Goal: Task Accomplishment & Management: Use online tool/utility

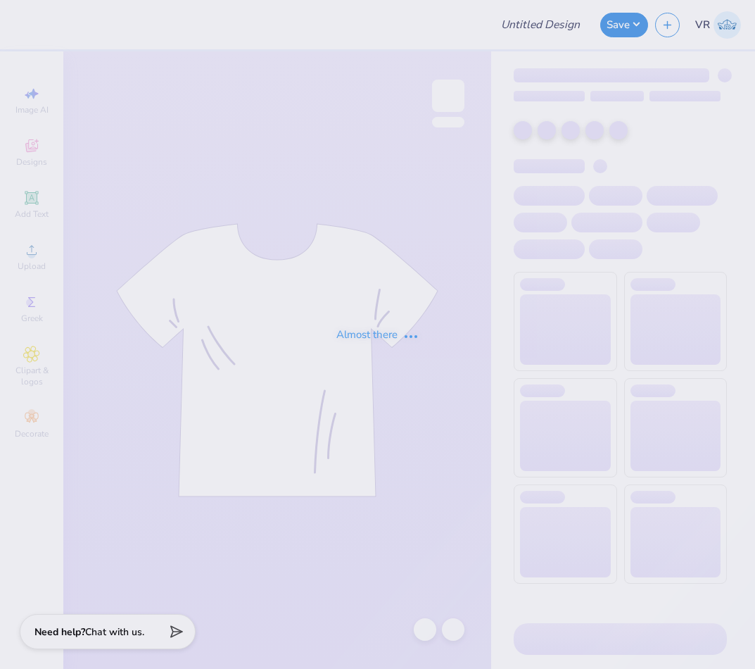
type input "Sigma Chi Fall Rush 2025"
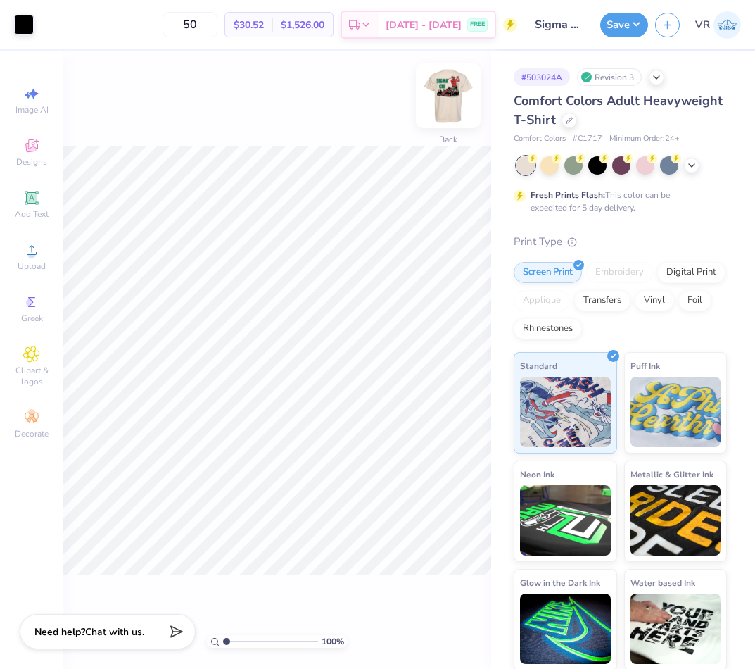
click at [453, 89] on img at bounding box center [448, 96] width 56 height 56
click at [29, 258] on icon at bounding box center [31, 249] width 17 height 17
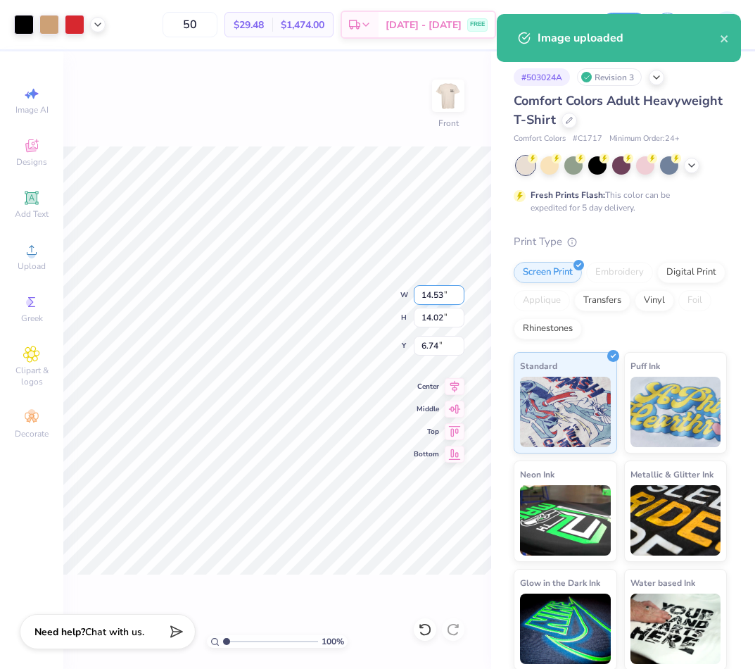
click at [433, 289] on input "14.53" at bounding box center [439, 295] width 51 height 20
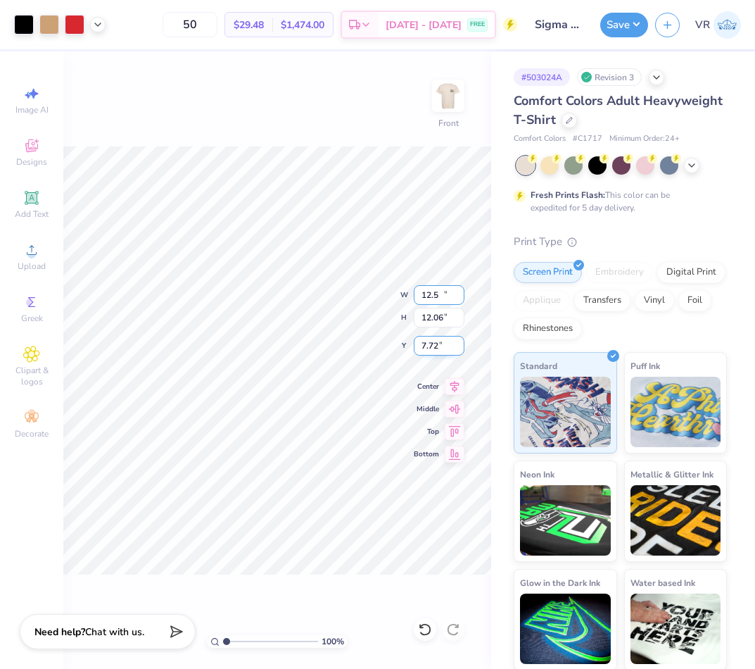
type input "12.50"
type input "12.06"
click at [440, 346] on input "7.72" at bounding box center [439, 346] width 51 height 20
type input "3.00"
click at [96, 25] on icon at bounding box center [97, 23] width 11 height 11
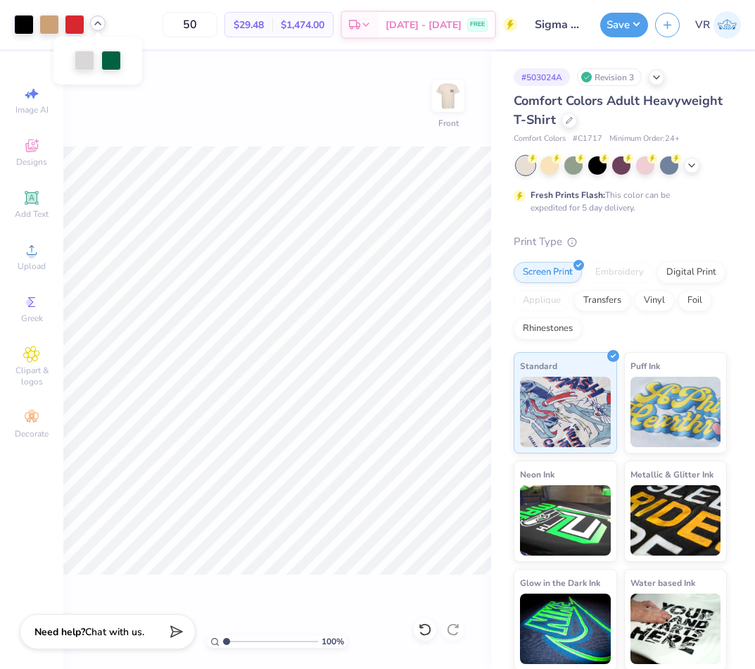
click at [99, 25] on icon at bounding box center [97, 23] width 11 height 11
click at [286, 138] on div "100 % Front" at bounding box center [277, 359] width 428 height 617
click at [621, 30] on button "Save" at bounding box center [624, 23] width 48 height 25
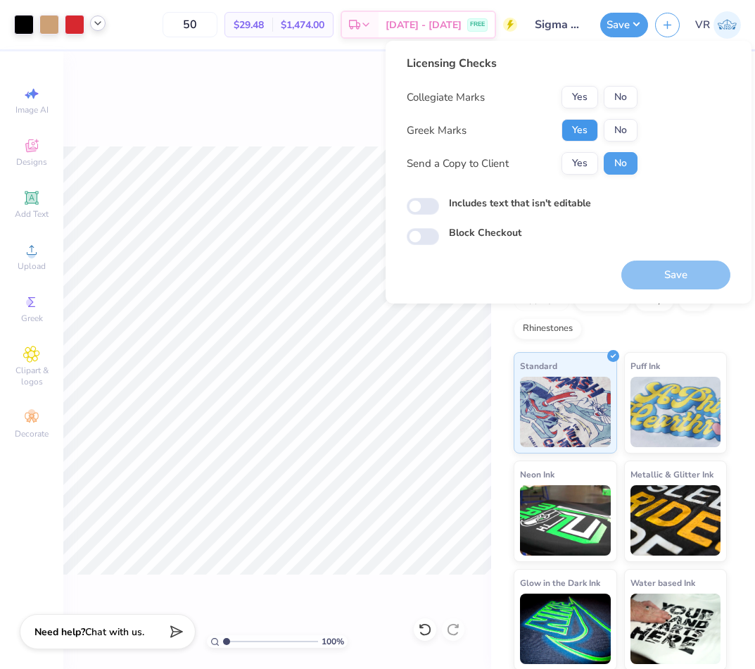
click at [580, 129] on button "Yes" at bounding box center [580, 130] width 37 height 23
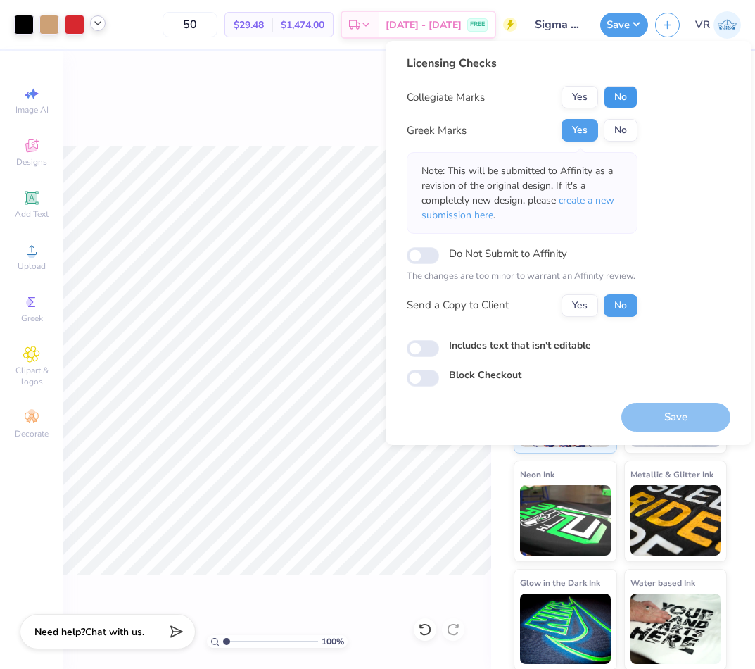
click at [619, 99] on button "No" at bounding box center [621, 97] width 34 height 23
click at [669, 412] on button "Save" at bounding box center [675, 417] width 109 height 29
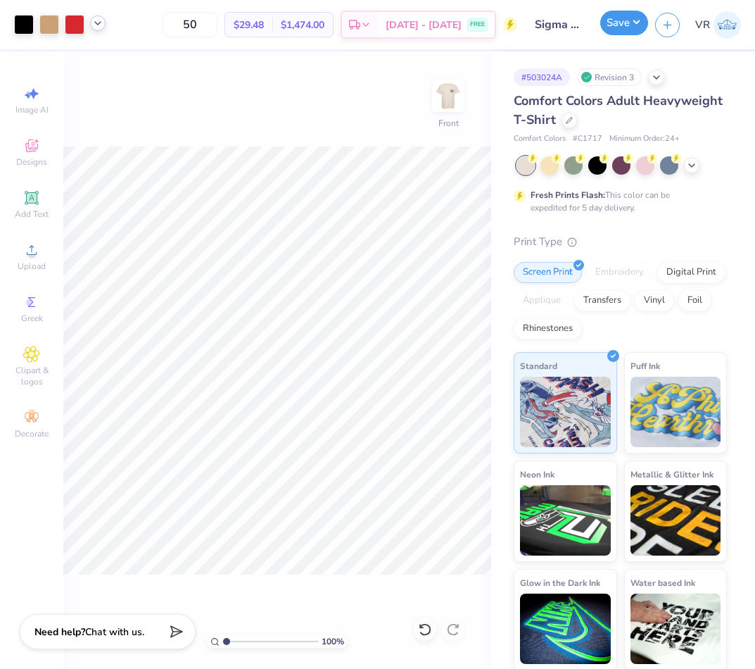
click at [615, 18] on button "Save" at bounding box center [624, 23] width 48 height 25
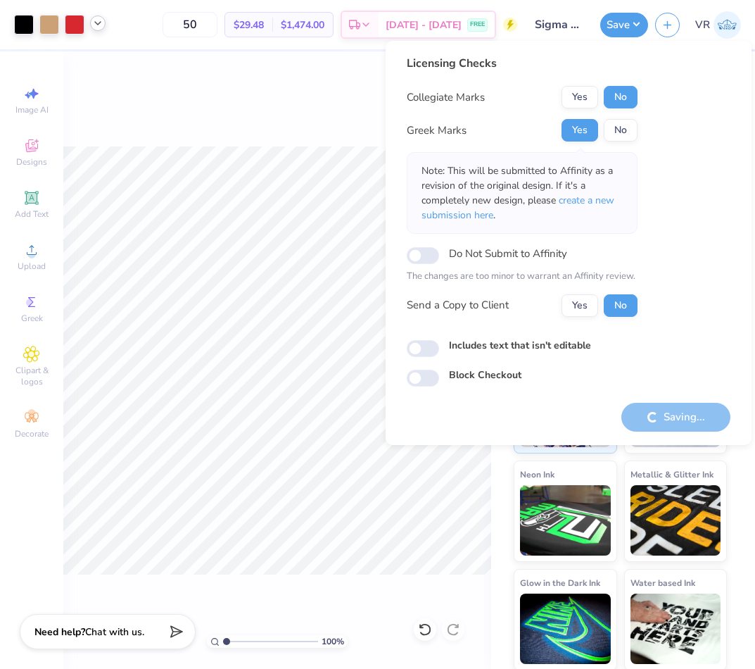
click at [367, 129] on div "100 % Front" at bounding box center [277, 359] width 428 height 617
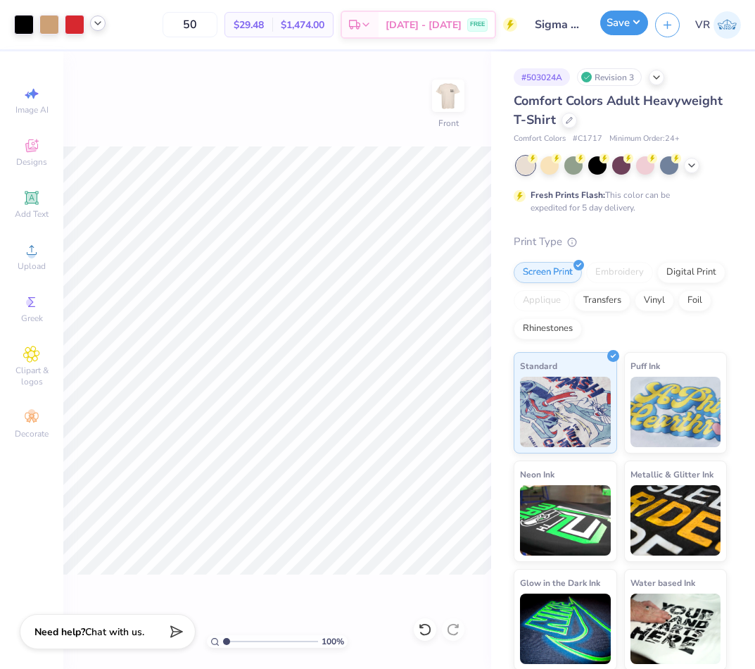
click at [619, 28] on button "Save" at bounding box center [624, 23] width 48 height 25
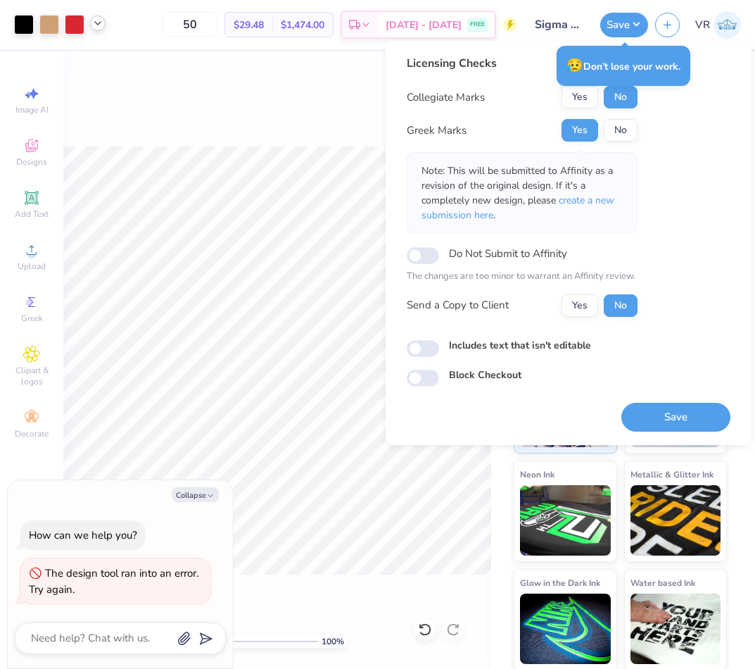
type textarea "x"
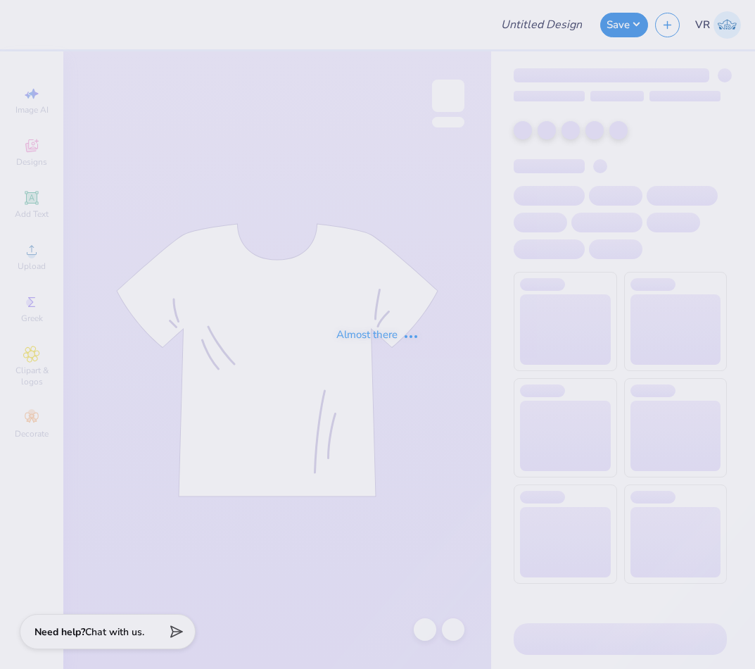
type input "Ritual Merch"
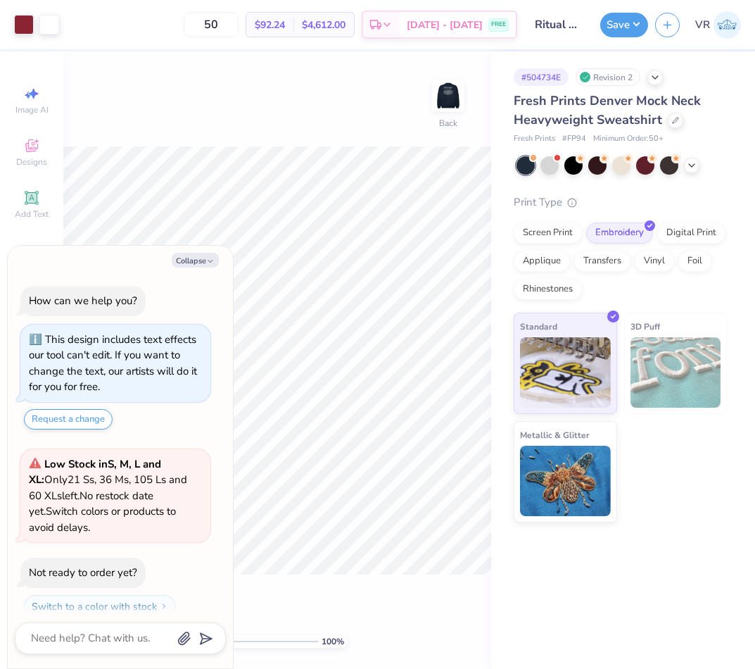
scroll to position [40, 0]
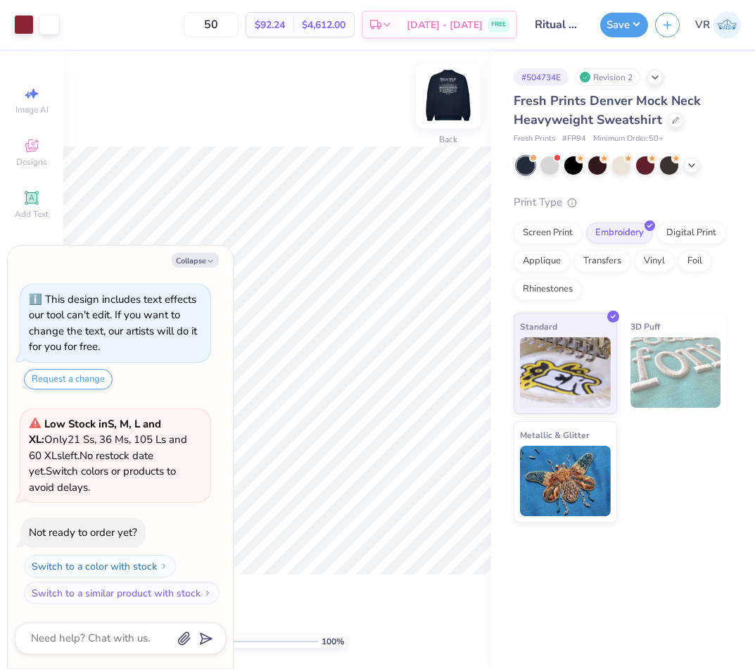
click at [453, 96] on img at bounding box center [448, 96] width 56 height 56
click at [196, 259] on button "Collapse" at bounding box center [195, 260] width 47 height 15
type textarea "x"
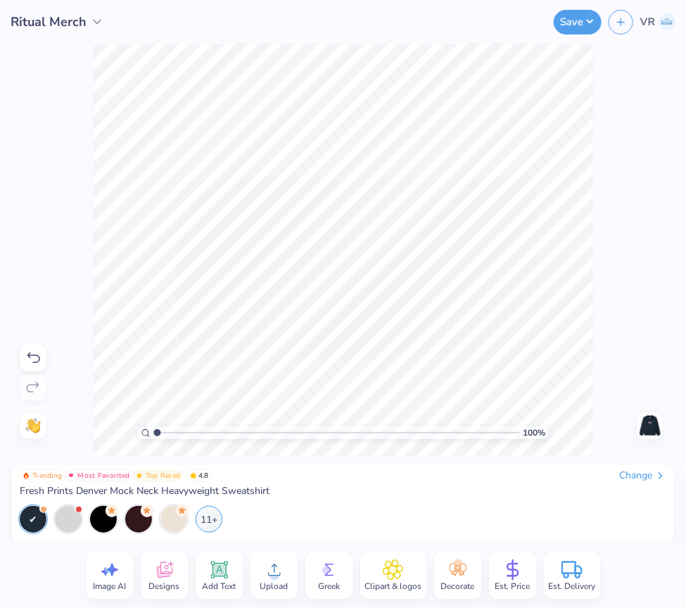
type input "1"
click at [153, 431] on input "range" at bounding box center [336, 433] width 366 height 13
click at [475, 468] on div "Trending Most Favorited Top Rated 4.8 Change Fresh Prints Denver Mock Neck Heav…" at bounding box center [343, 504] width 664 height 79
click at [600, 241] on div "100 % Need help? Chat with us. Front" at bounding box center [343, 250] width 686 height 412
click at [609, 196] on div "100 % Need help? Chat with us. Front" at bounding box center [343, 250] width 686 height 412
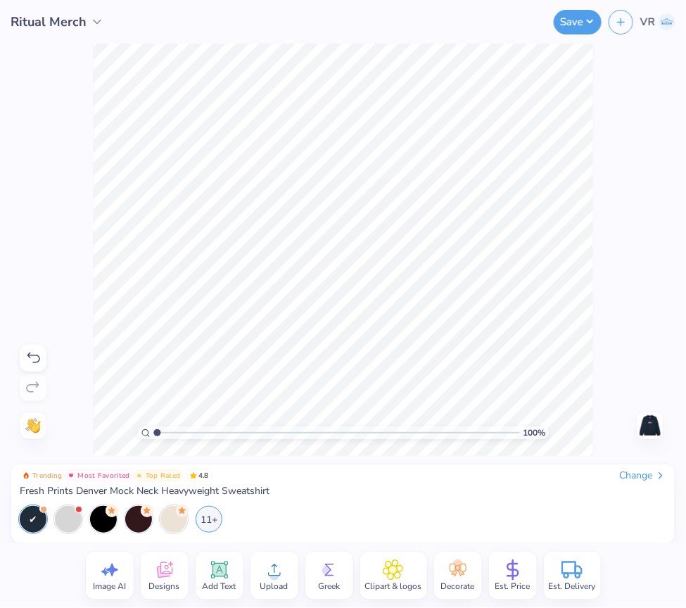
click at [267, 581] on span "Upload" at bounding box center [274, 586] width 28 height 11
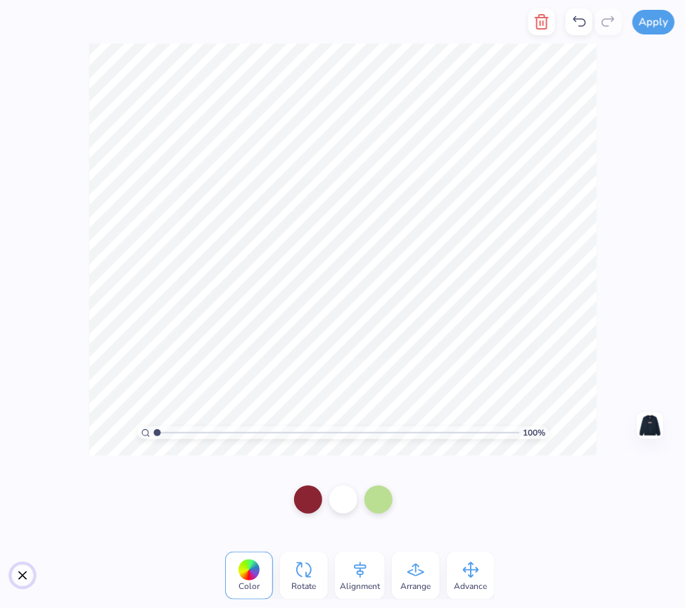
click at [28, 578] on button "Close" at bounding box center [22, 575] width 23 height 23
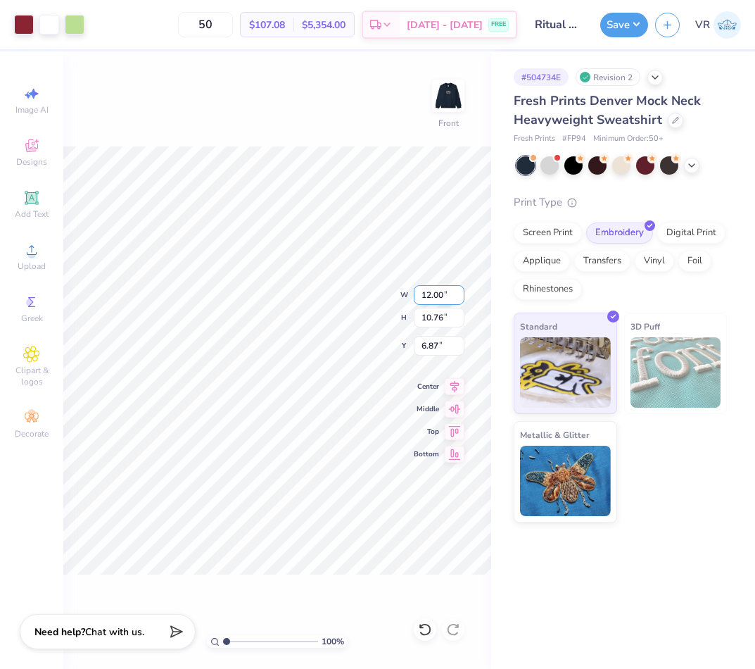
click at [415, 291] on input "12.00" at bounding box center [439, 295] width 51 height 20
type input "10.00"
type input "8.97"
click at [439, 345] on input "7.77" at bounding box center [439, 346] width 51 height 20
type input "3.00"
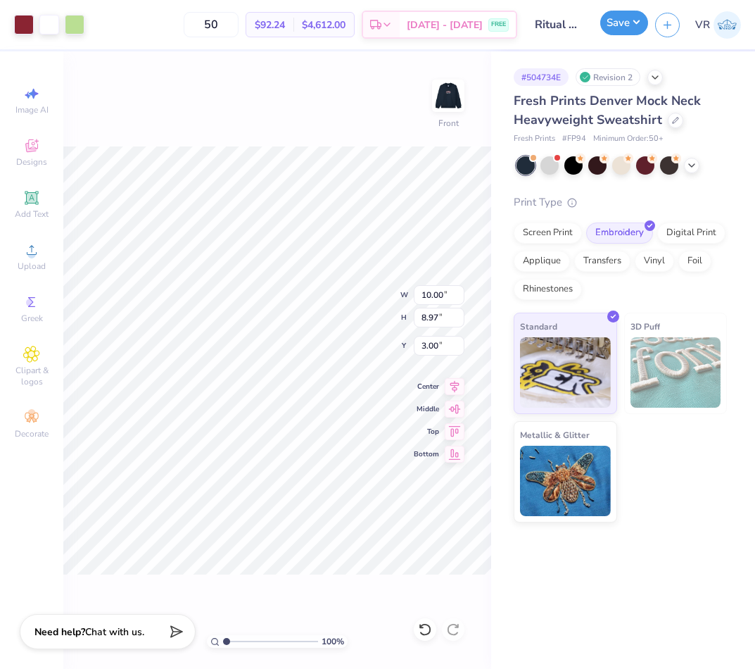
click at [614, 26] on button "Save" at bounding box center [624, 23] width 48 height 25
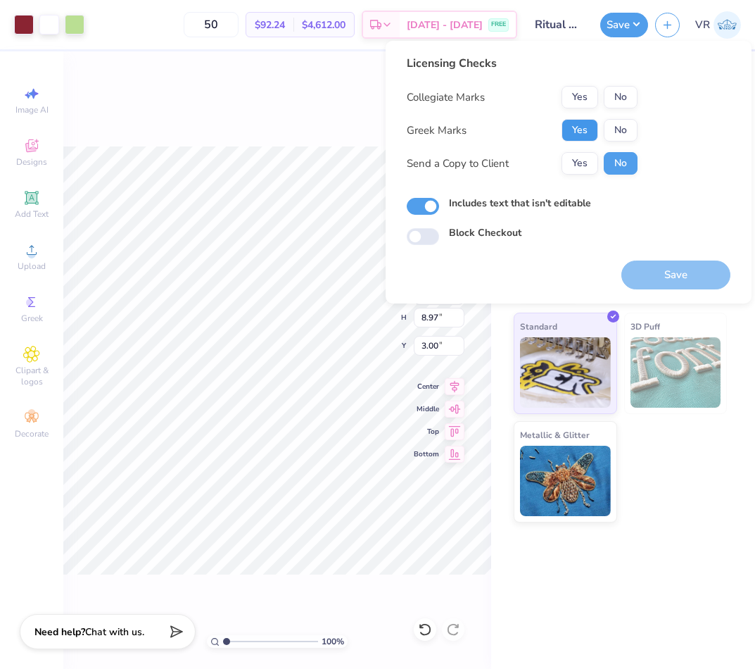
click at [577, 124] on button "Yes" at bounding box center [580, 130] width 37 height 23
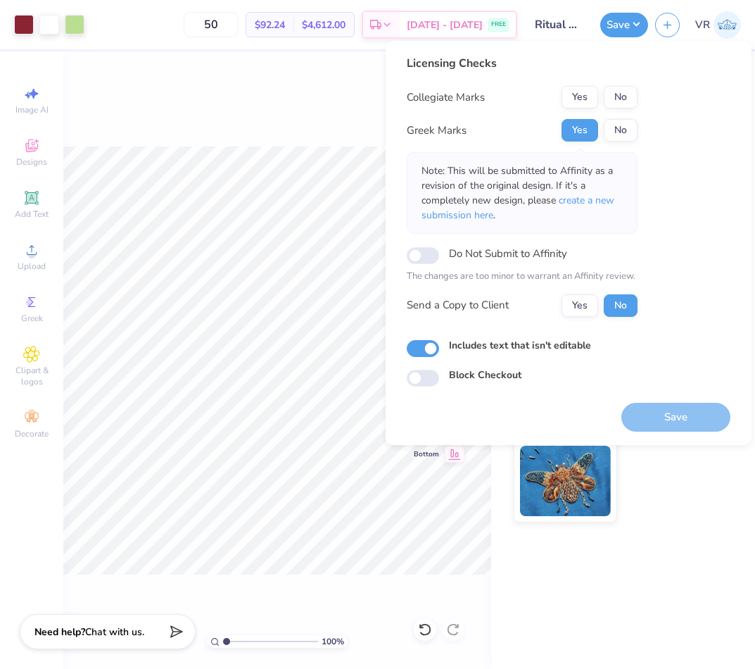
click at [310, 112] on div "100 % Front W 10.00 10.00 " H 8.97 8.97 " Y 3.00 3.00 " Center Middle Top Bottom" at bounding box center [277, 359] width 428 height 617
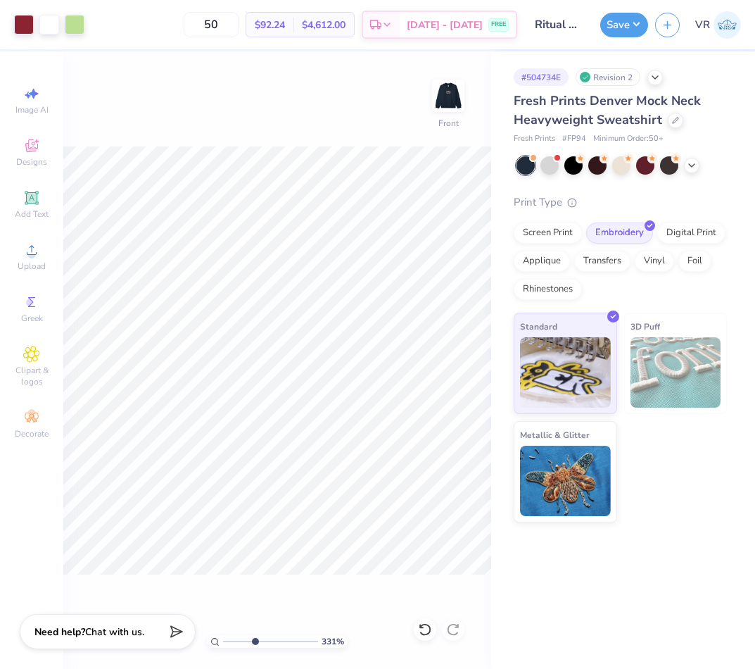
drag, startPoint x: 228, startPoint y: 638, endPoint x: 265, endPoint y: 613, distance: 44.1
click at [255, 635] on input "range" at bounding box center [270, 641] width 95 height 13
type input "1"
click at [438, 88] on img at bounding box center [448, 96] width 56 height 56
click at [438, 100] on img at bounding box center [448, 96] width 56 height 56
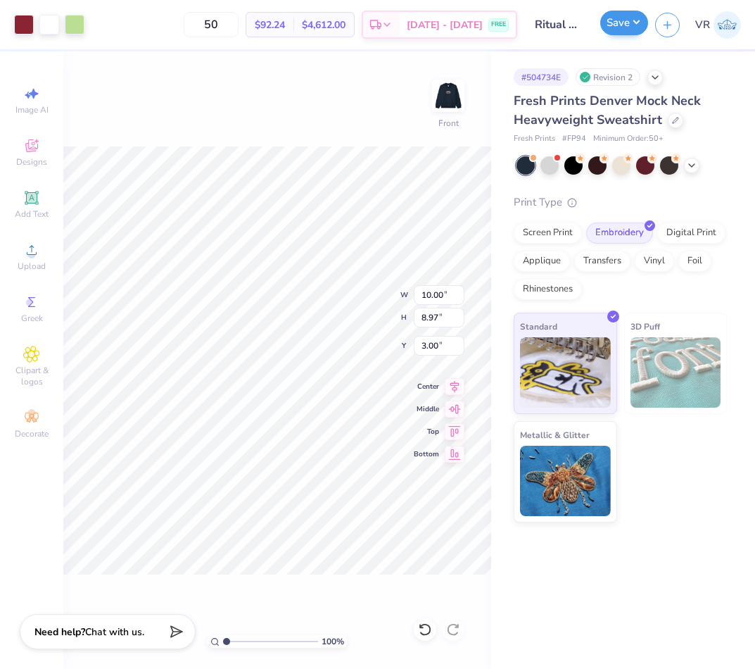
click at [600, 23] on div "Art colors 50 $92.24 Per Item $4,612.00 Total Est. Delivery Aug 25 - 28 FREE De…" at bounding box center [377, 24] width 755 height 49
click at [610, 25] on button "Save" at bounding box center [624, 23] width 48 height 25
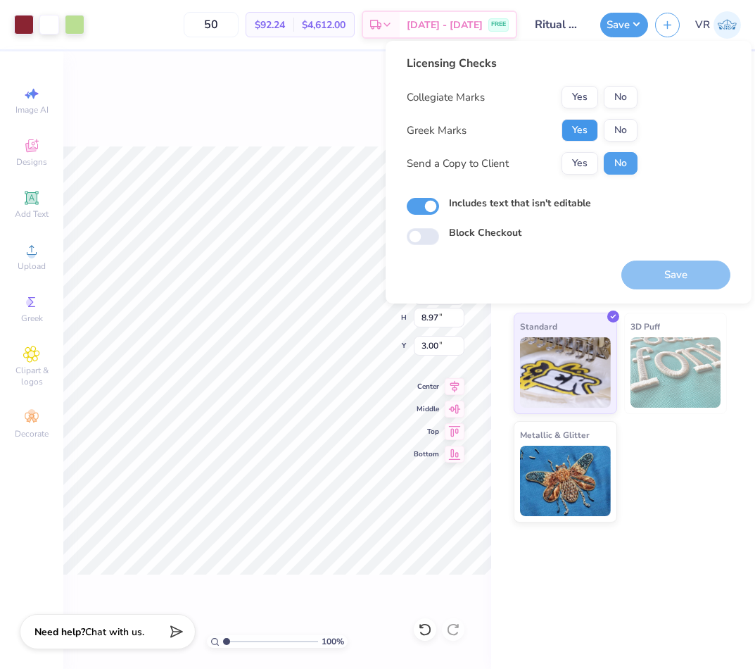
click at [583, 127] on button "Yes" at bounding box center [580, 130] width 37 height 23
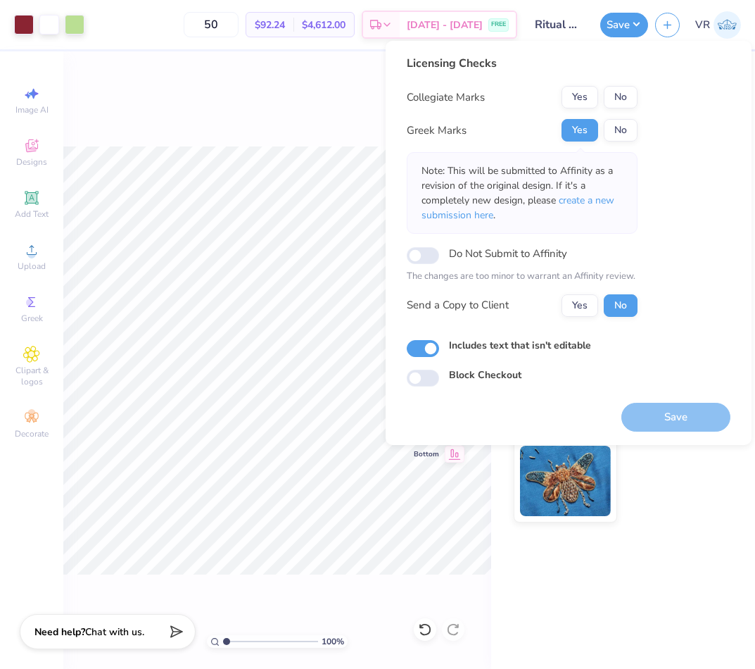
click at [581, 94] on button "Yes" at bounding box center [580, 97] width 37 height 23
click at [643, 423] on button "Save" at bounding box center [675, 417] width 109 height 29
